Goal: Navigation & Orientation: Find specific page/section

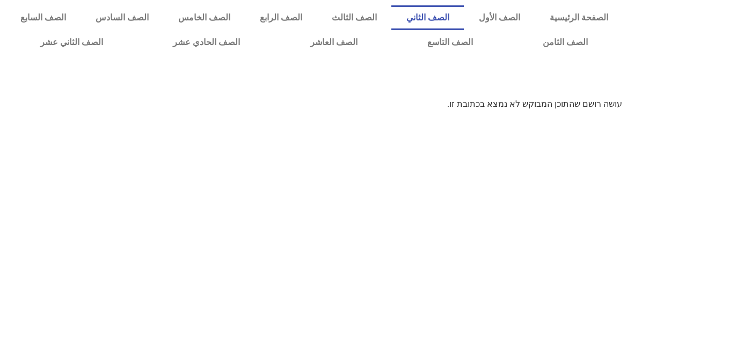
click at [464, 18] on link "الصف الثاني" at bounding box center [427, 17] width 72 height 25
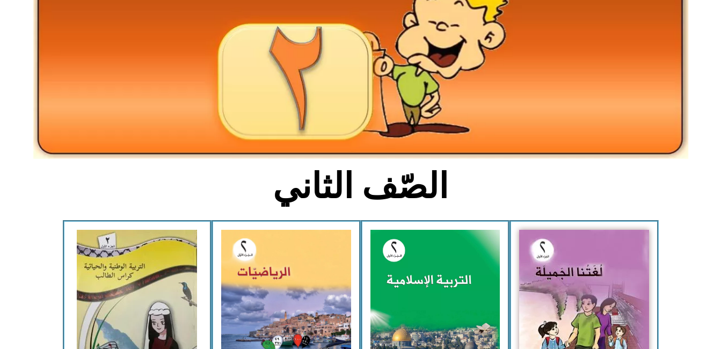
scroll to position [114, 0]
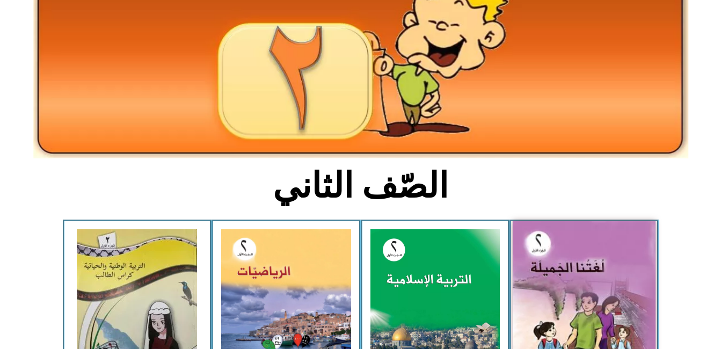
click at [604, 286] on img at bounding box center [584, 309] width 143 height 177
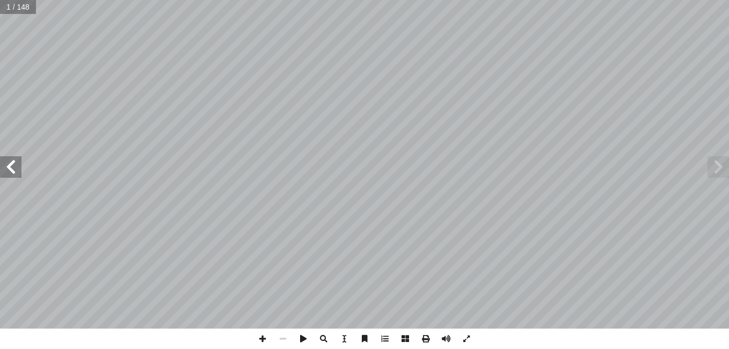
click at [12, 164] on span at bounding box center [10, 166] width 21 height 21
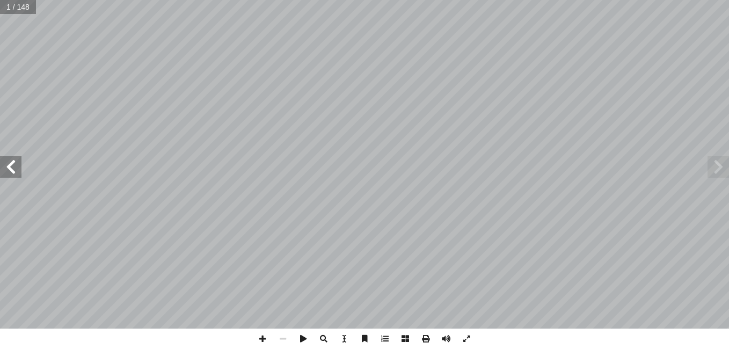
click at [12, 164] on span at bounding box center [10, 166] width 21 height 21
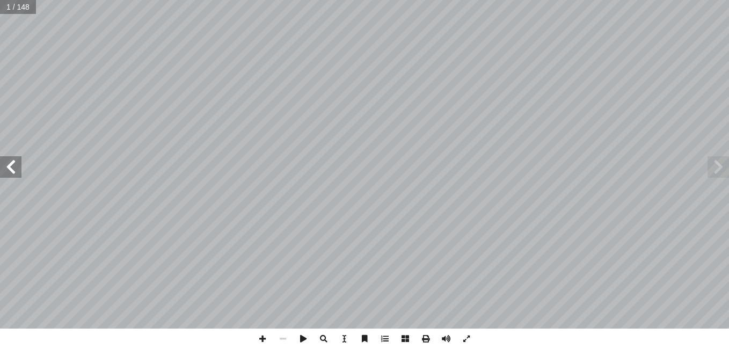
click at [12, 164] on span at bounding box center [10, 166] width 21 height 21
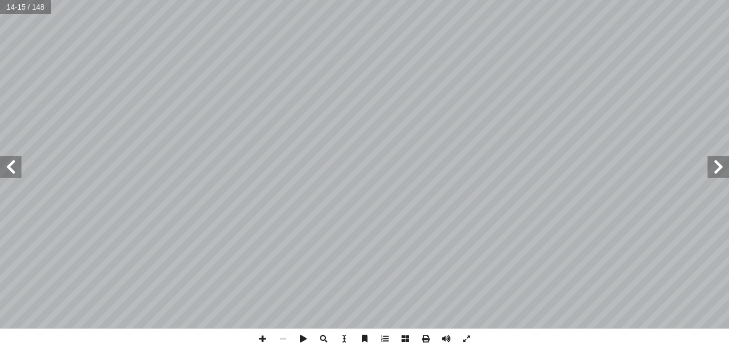
click at [12, 164] on span at bounding box center [10, 166] width 21 height 21
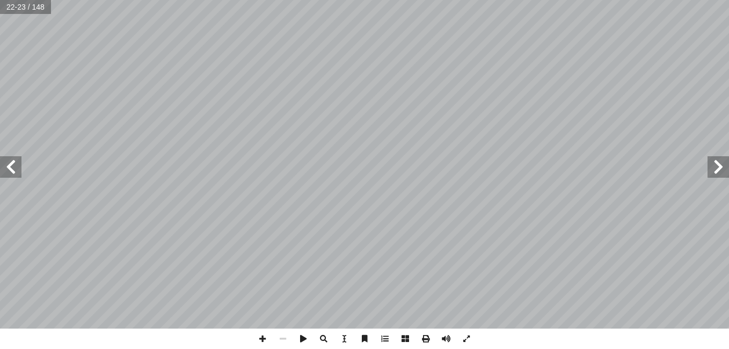
click at [12, 164] on span at bounding box center [10, 166] width 21 height 21
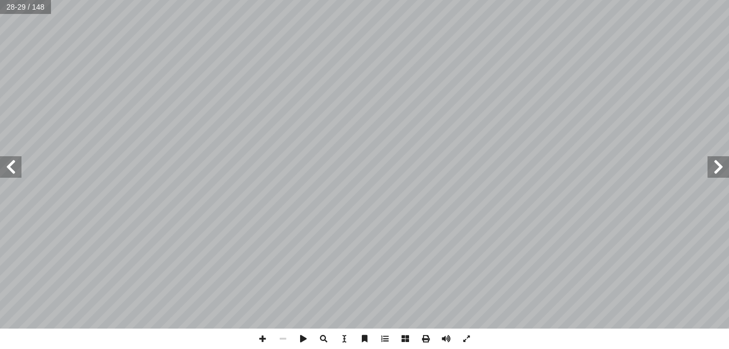
click at [12, 164] on span at bounding box center [10, 166] width 21 height 21
click at [261, 340] on span at bounding box center [262, 339] width 20 height 20
